Goal: Navigation & Orientation: Find specific page/section

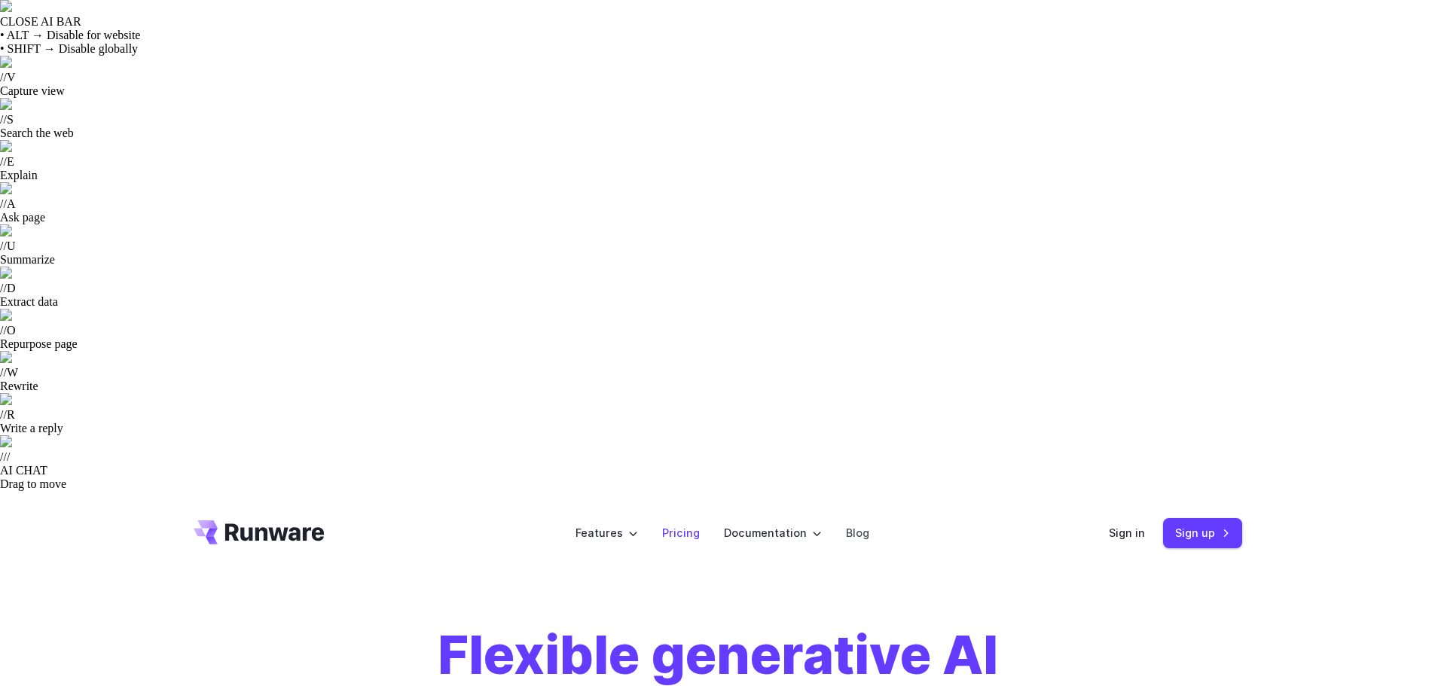
click at [678, 524] on link "Pricing" at bounding box center [681, 532] width 38 height 17
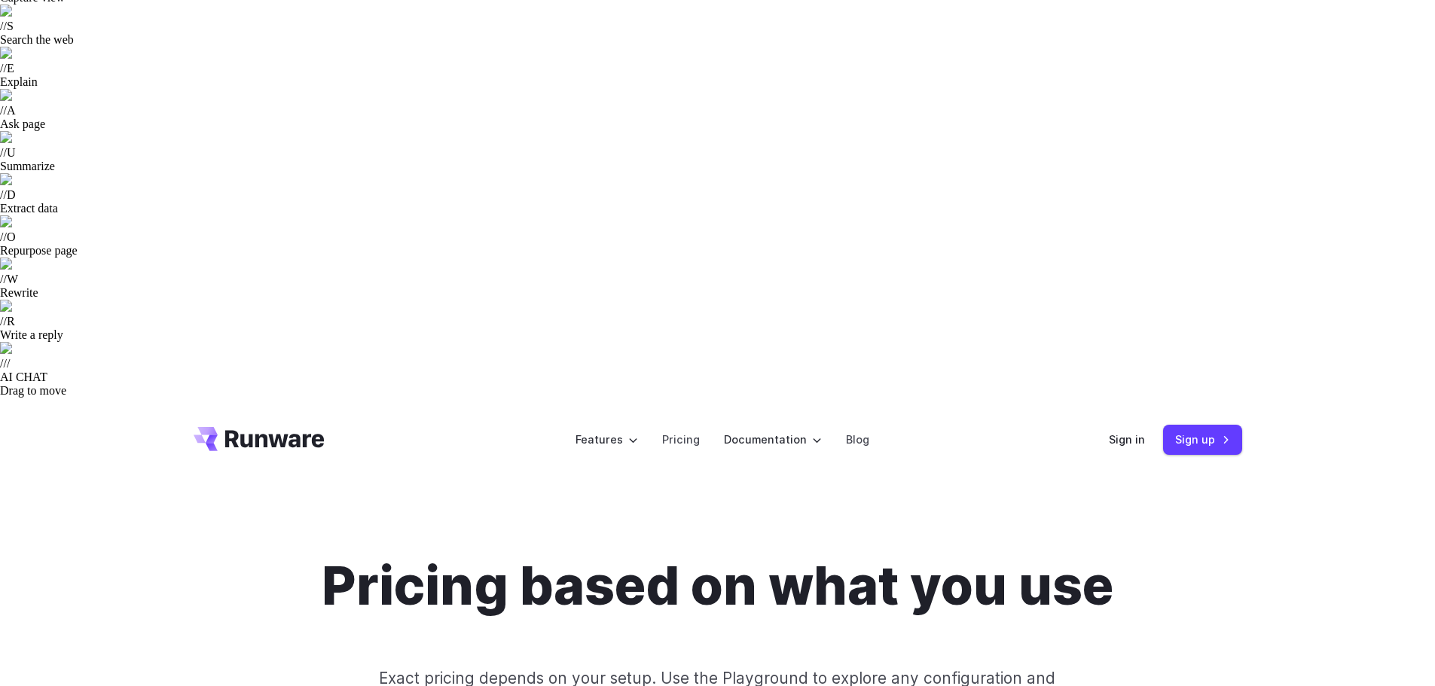
scroll to position [100, 0]
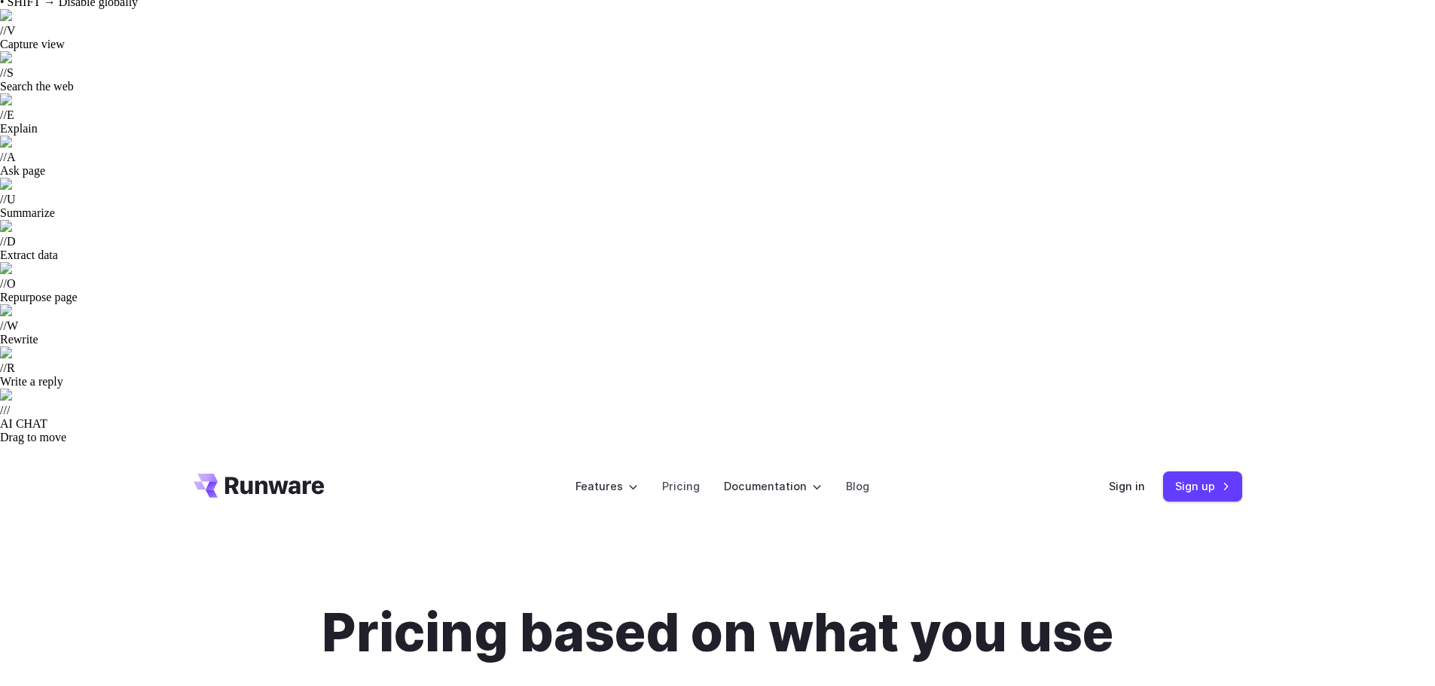
scroll to position [0, 0]
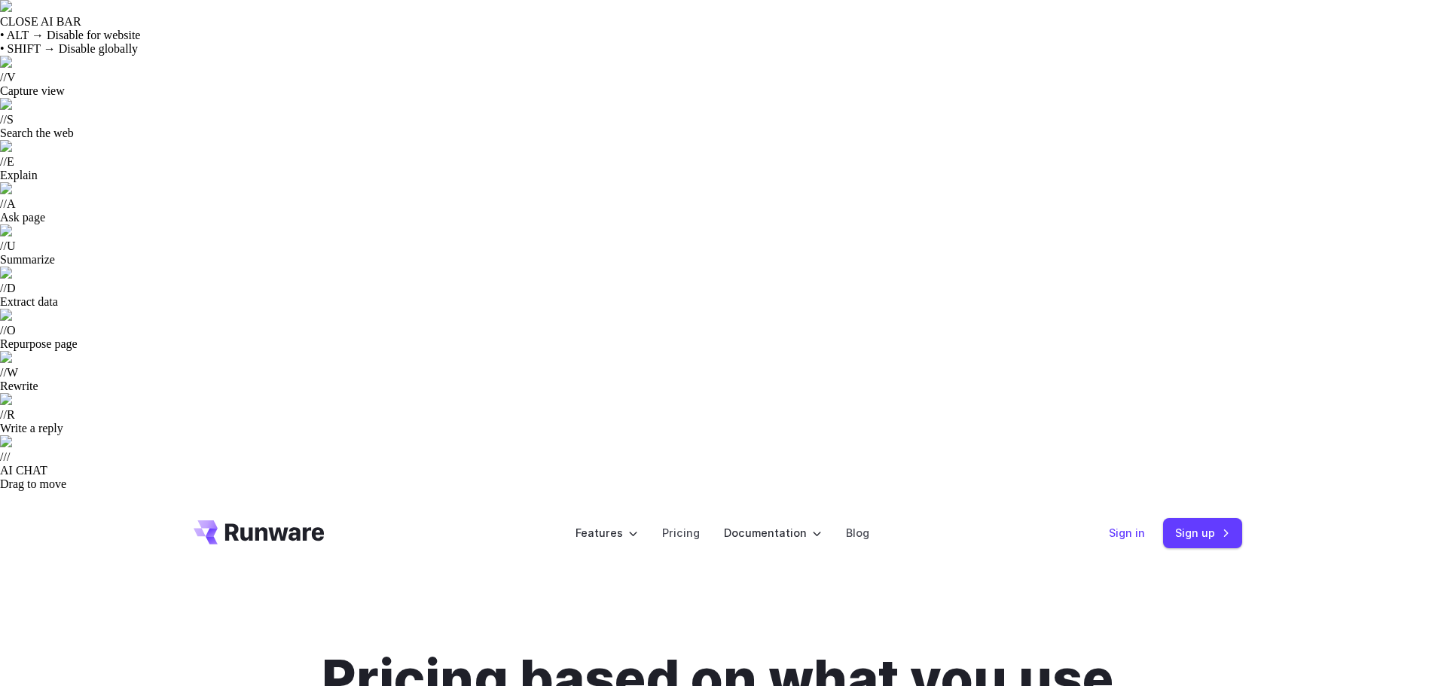
click at [1134, 524] on link "Sign in" at bounding box center [1127, 532] width 36 height 17
